Goal: Transaction & Acquisition: Purchase product/service

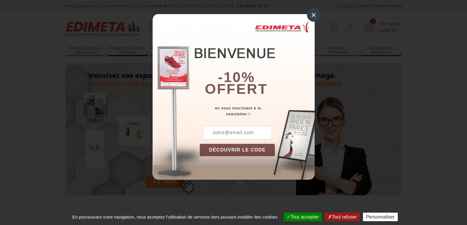
click at [314, 17] on div "×" at bounding box center [314, 15] width 14 height 14
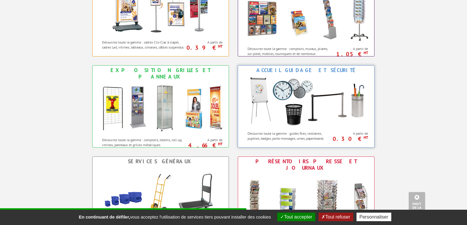
scroll to position [236, 0]
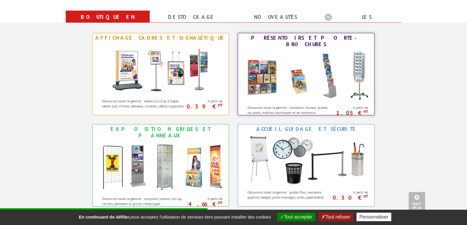
click at [271, 106] on p "Découvrez toute la gamme : comptoirs, muraux, pliants, sur pieds, mobiles, tour…" at bounding box center [290, 112] width 84 height 15
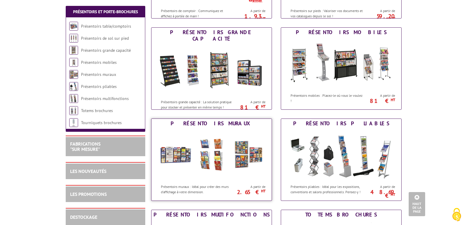
scroll to position [147, 0]
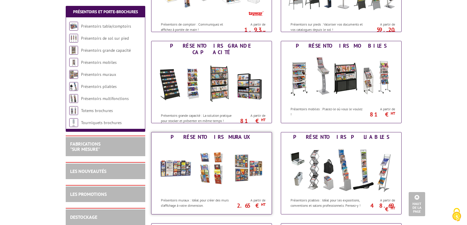
click at [228, 146] on img at bounding box center [211, 168] width 109 height 53
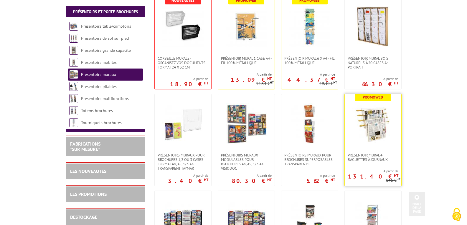
scroll to position [147, 0]
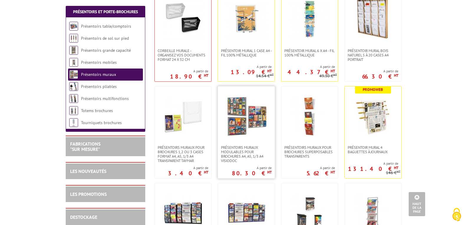
click at [256, 129] on img at bounding box center [246, 116] width 41 height 41
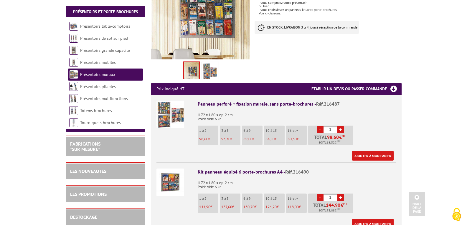
scroll to position [147, 0]
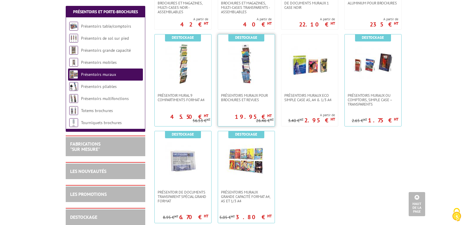
scroll to position [383, 0]
